Goal: Task Accomplishment & Management: Use online tool/utility

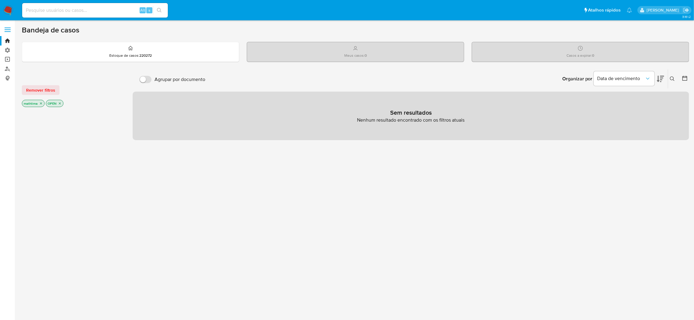
click at [5, 57] on link "Operações em massa" at bounding box center [36, 59] width 72 height 9
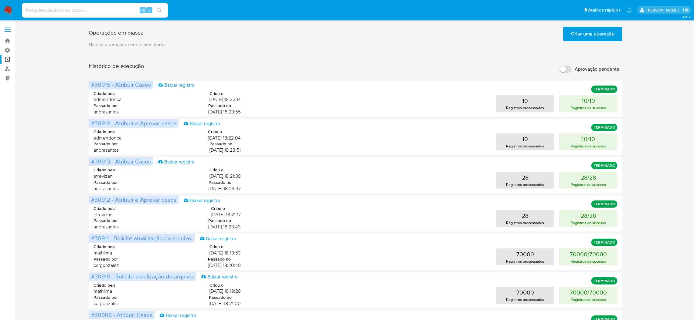
click at [592, 29] on span "Criar uma operação" at bounding box center [592, 33] width 43 height 13
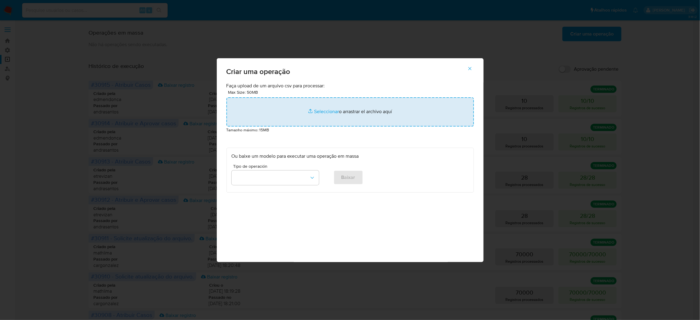
click at [307, 127] on input "file" at bounding box center [351, 111] width 248 height 29
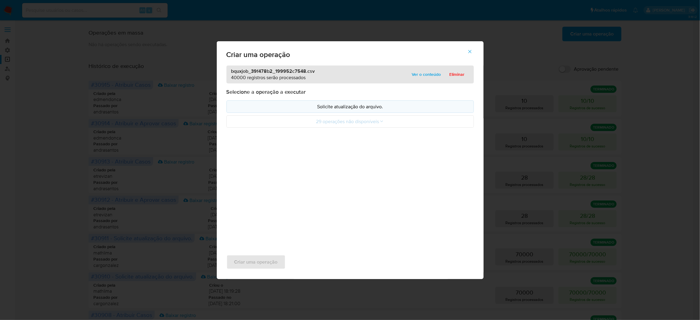
click at [325, 110] on p "Solicite atualização do arquivo." at bounding box center [350, 106] width 237 height 7
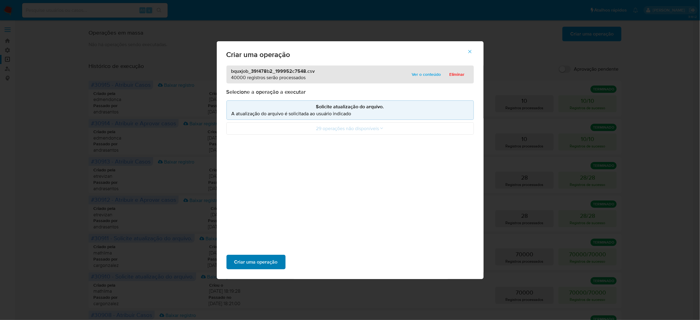
click at [278, 255] on span "Criar uma operação" at bounding box center [256, 261] width 43 height 13
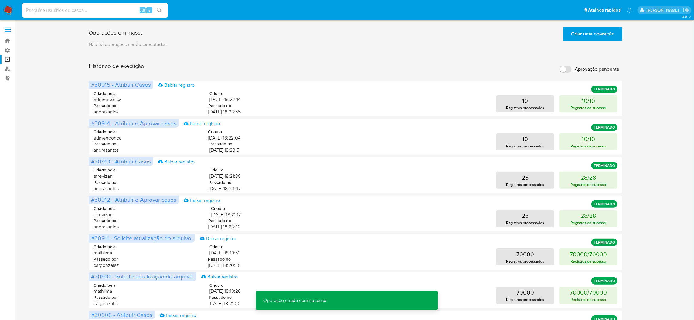
click at [599, 29] on span "Criar uma operação" at bounding box center [592, 33] width 43 height 13
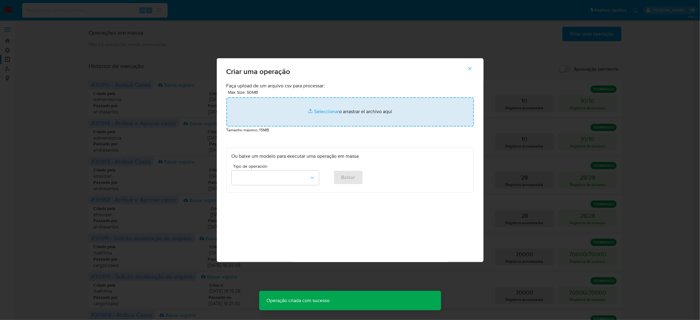
click at [329, 127] on input "file" at bounding box center [351, 111] width 248 height 29
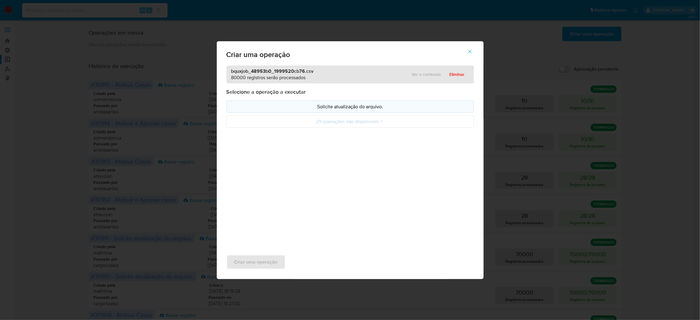
click at [340, 113] on button "Solicite atualização do arquivo." at bounding box center [351, 106] width 248 height 12
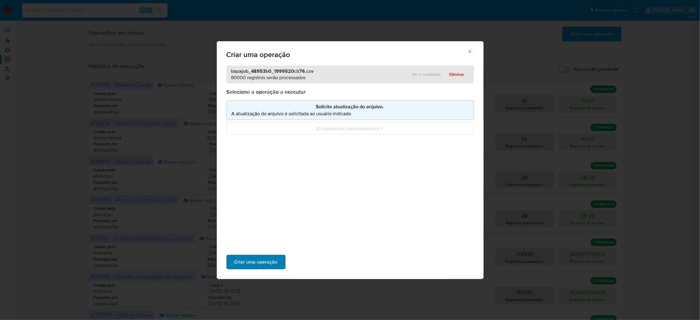
click at [278, 255] on span "Criar uma operação" at bounding box center [256, 261] width 43 height 13
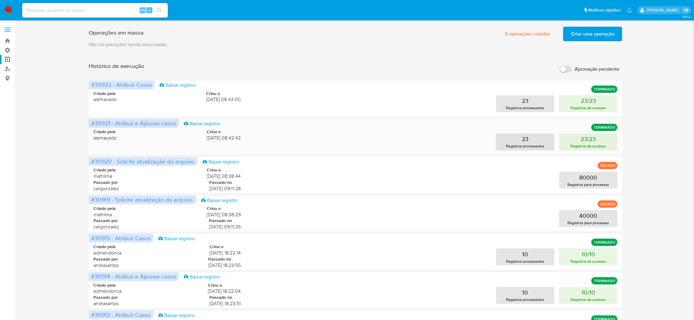
click at [108, 135] on span "alemacedo" at bounding box center [104, 138] width 23 height 7
click at [107, 295] on span "Passado por" at bounding box center [105, 298] width 25 height 6
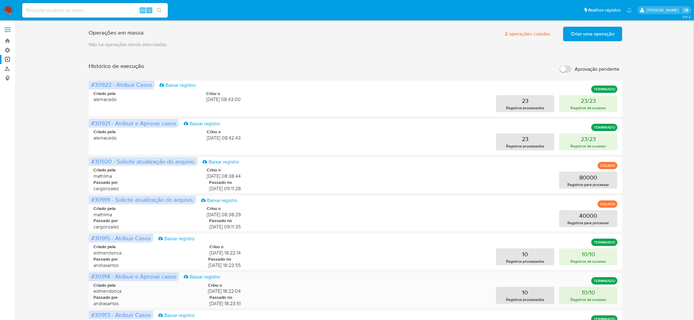
click at [116, 288] on span "edmendonca" at bounding box center [107, 291] width 28 height 7
drag, startPoint x: 623, startPoint y: 88, endPoint x: 641, endPoint y: 69, distance: 25.5
click at [641, 69] on div "Operações em massa 2 operações coladas Criar uma operação Só pode haver no máxi…" at bounding box center [355, 252] width 667 height 457
